Goal: Check status: Check status

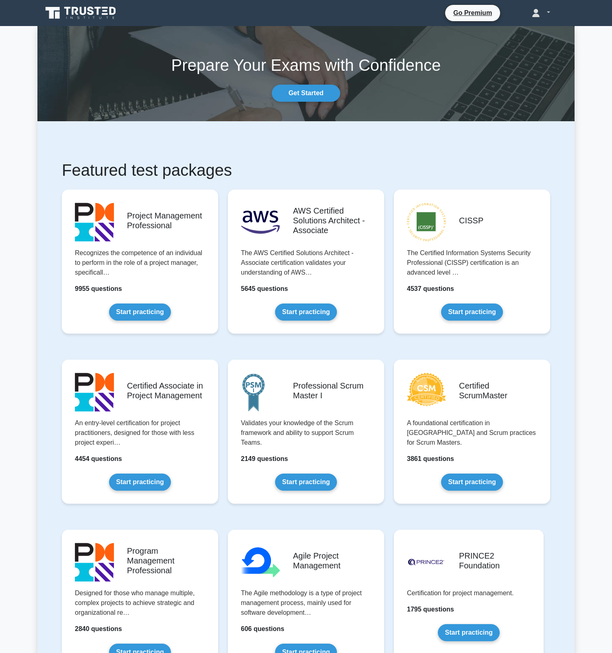
click at [548, 15] on link at bounding box center [540, 12] width 57 height 16
click at [542, 33] on link "Profile" at bounding box center [544, 31] width 64 height 13
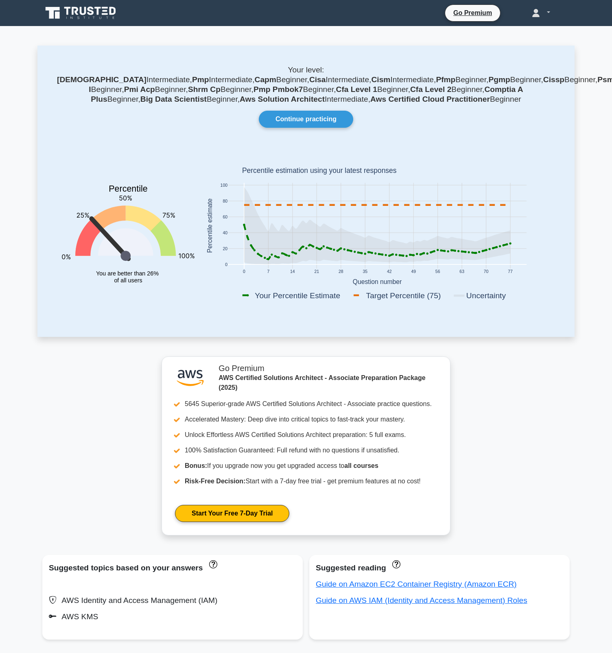
click at [549, 14] on link at bounding box center [540, 12] width 57 height 16
click at [470, 122] on div "Continue practicing" at bounding box center [306, 119] width 508 height 17
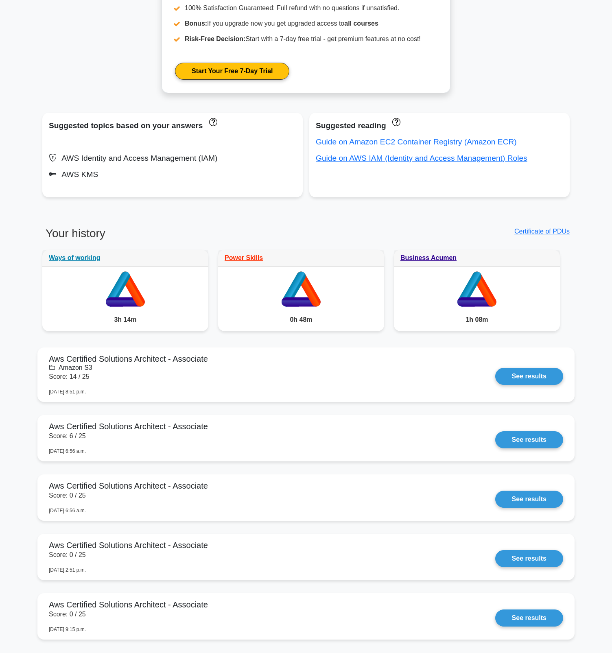
scroll to position [479, 0]
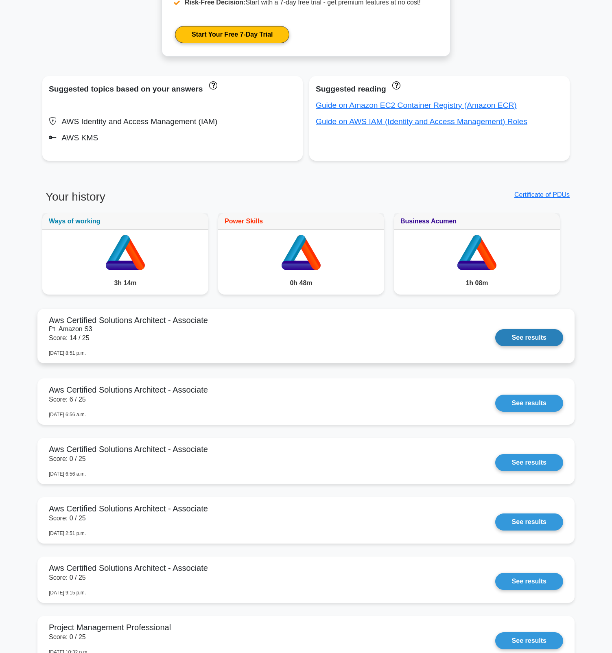
click at [527, 339] on link "See results" at bounding box center [529, 337] width 68 height 17
